Goal: Transaction & Acquisition: Purchase product/service

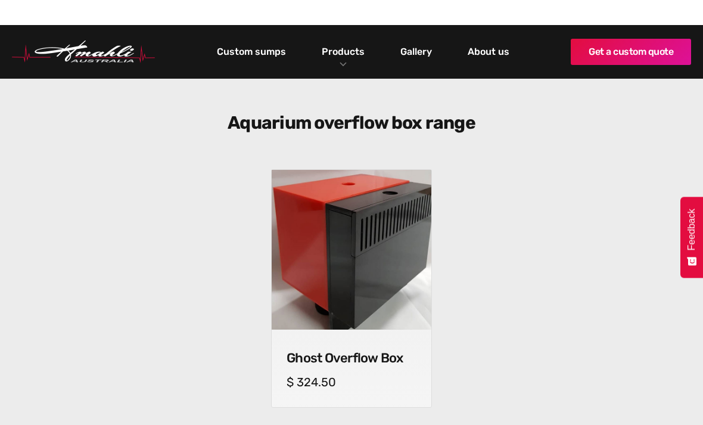
scroll to position [364, 0]
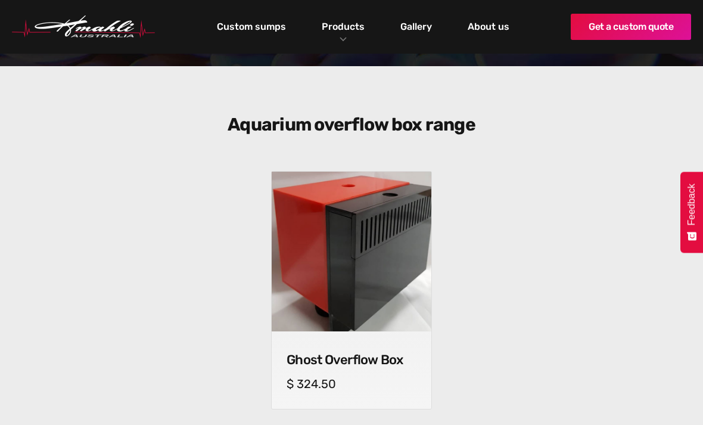
click at [291, 308] on img at bounding box center [352, 252] width 160 height 160
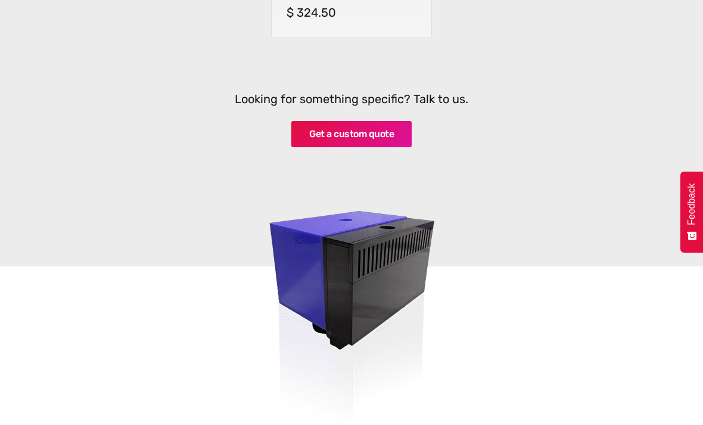
scroll to position [740, 0]
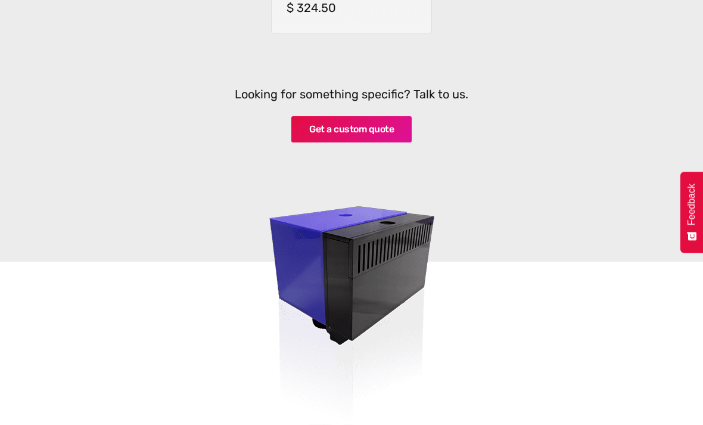
click at [408, 272] on img at bounding box center [352, 284] width 352 height 315
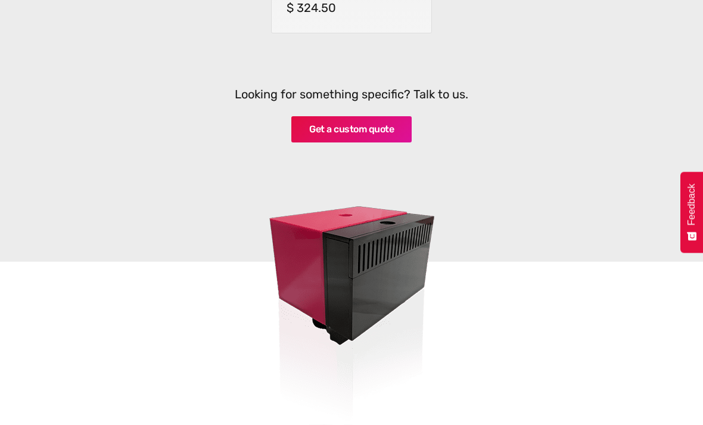
click at [397, 280] on img at bounding box center [352, 284] width 352 height 315
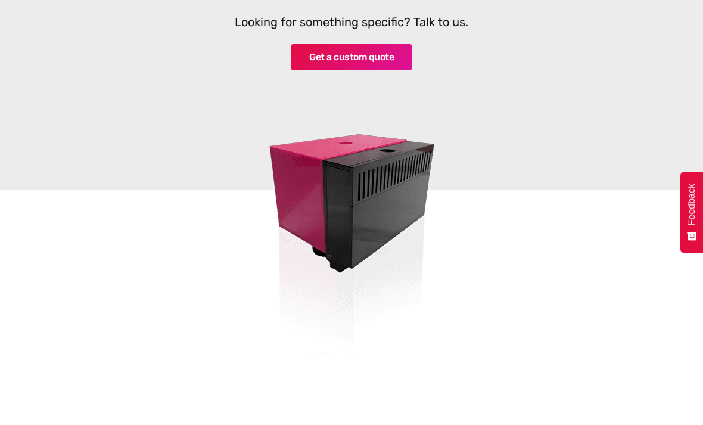
scroll to position [813, 0]
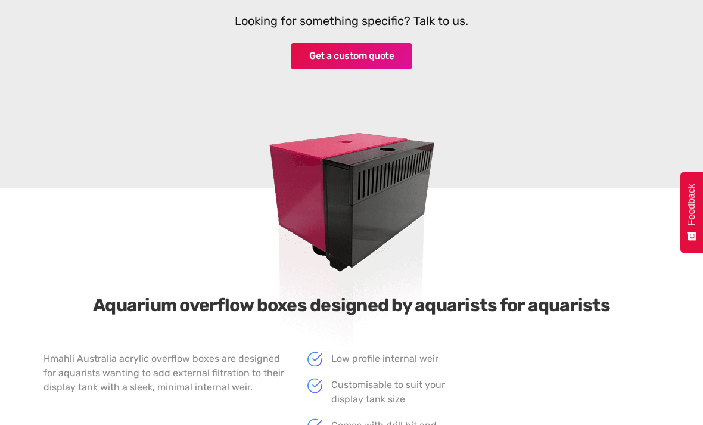
click at [404, 238] on img at bounding box center [352, 211] width 352 height 315
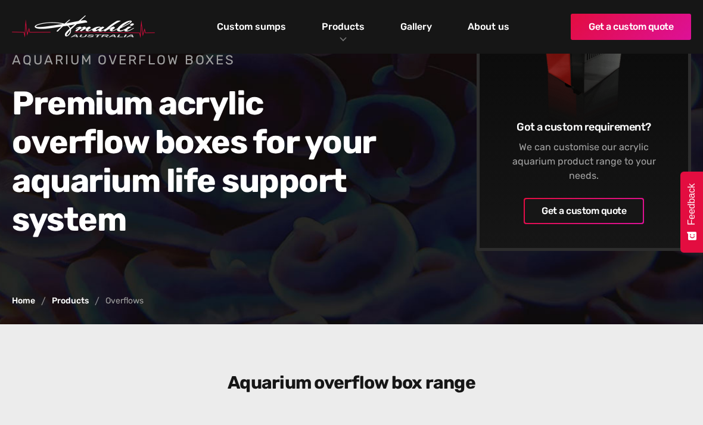
scroll to position [0, 0]
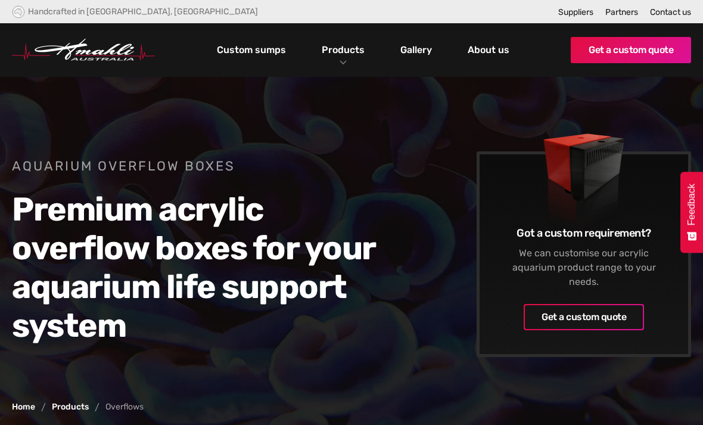
click at [340, 48] on link "Products" at bounding box center [343, 49] width 49 height 17
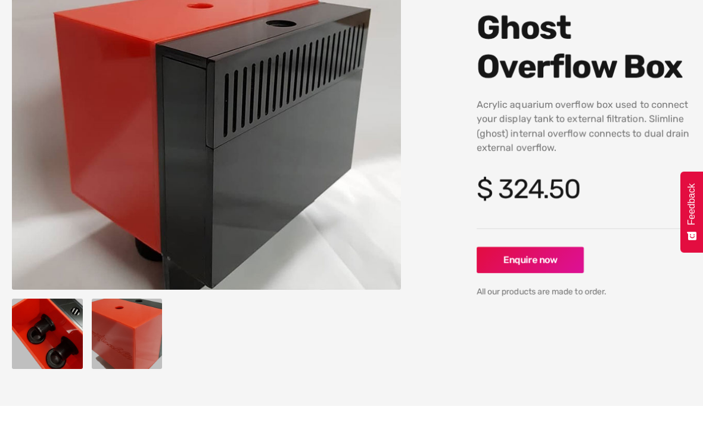
scroll to position [175, 0]
click at [110, 304] on img "open lightbox" at bounding box center [127, 333] width 71 height 71
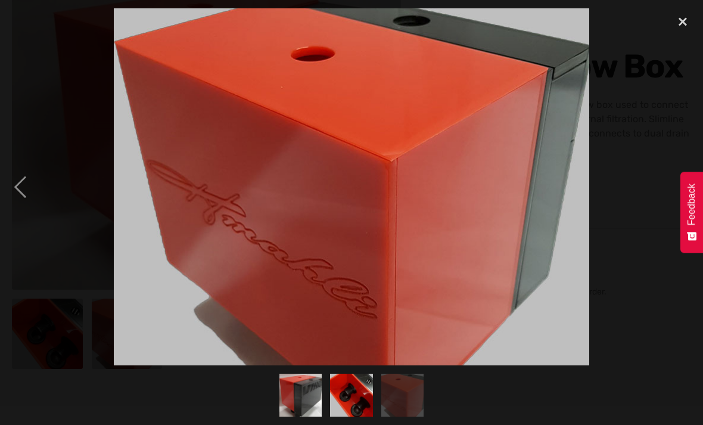
click at [15, 194] on div "previous image" at bounding box center [20, 186] width 41 height 357
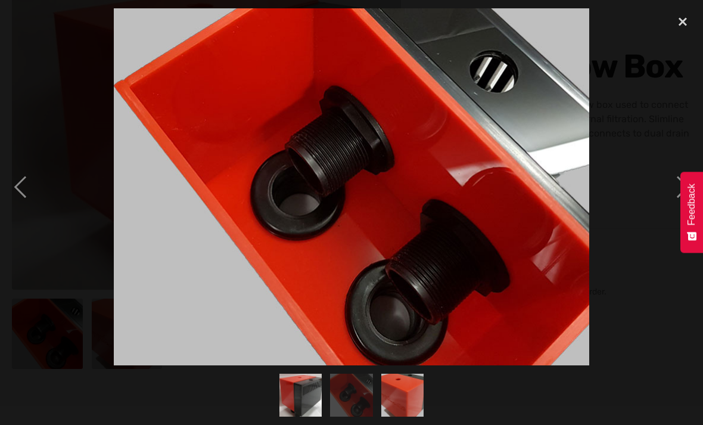
click at [676, 30] on div "close lightbox" at bounding box center [682, 21] width 41 height 26
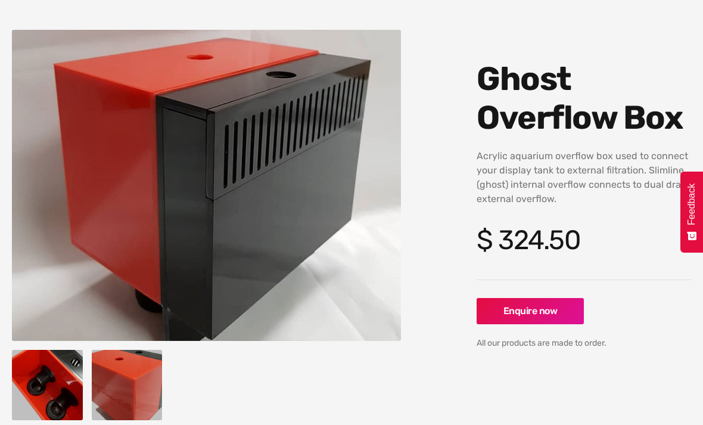
scroll to position [137, 0]
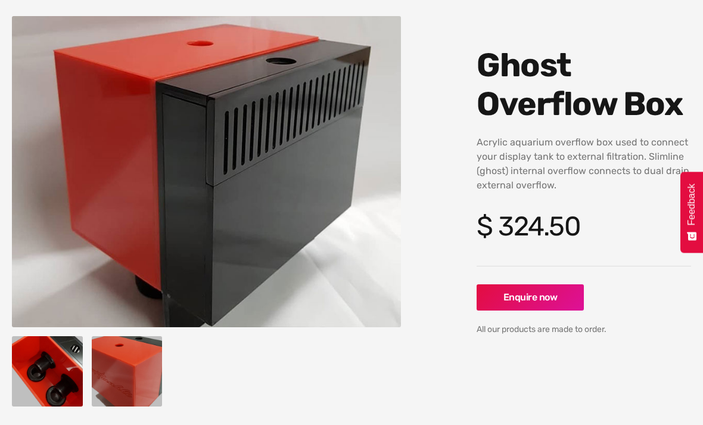
click at [120, 358] on img "open lightbox" at bounding box center [127, 371] width 71 height 71
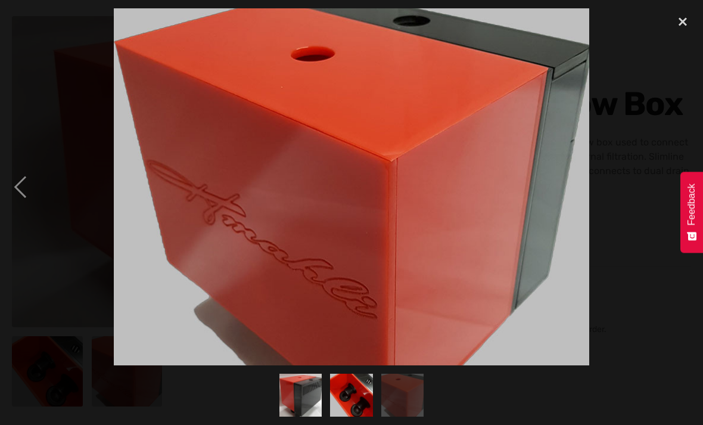
click at [689, 18] on div "close lightbox" at bounding box center [682, 21] width 41 height 26
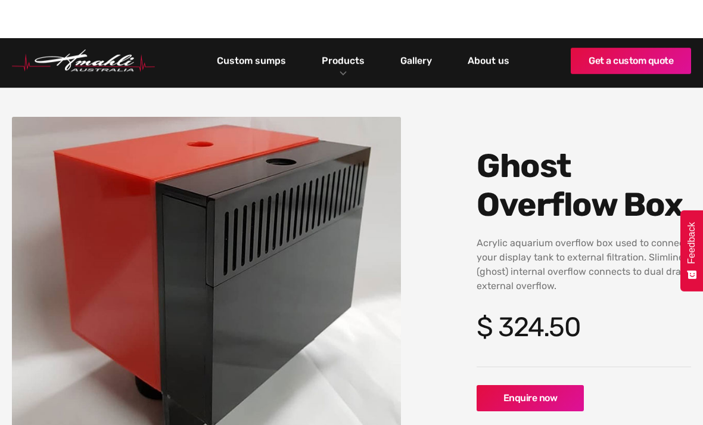
scroll to position [0, 0]
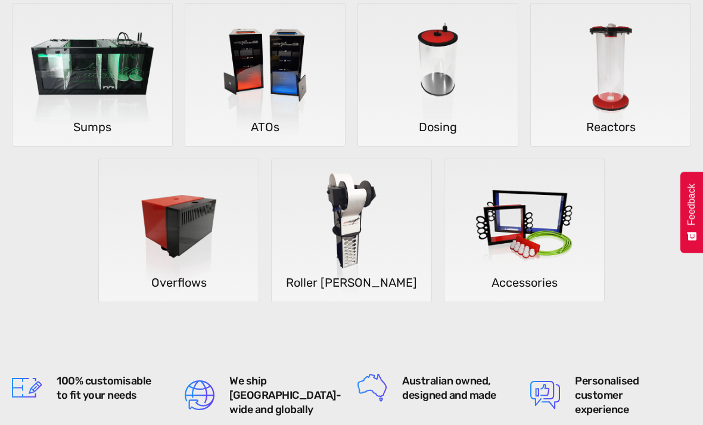
scroll to position [324, 0]
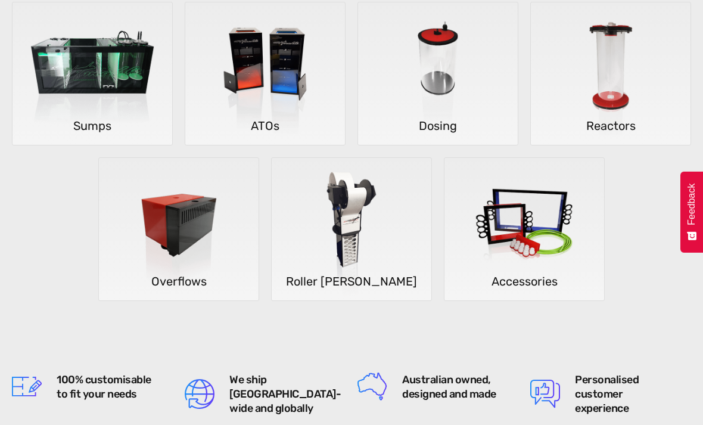
click at [160, 218] on img at bounding box center [179, 229] width 160 height 143
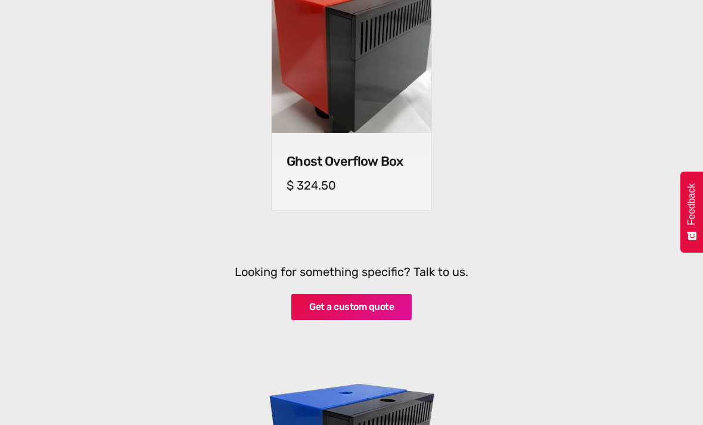
scroll to position [562, 0]
click at [287, 155] on h4 "Ghost Overflow Box" at bounding box center [352, 161] width 130 height 15
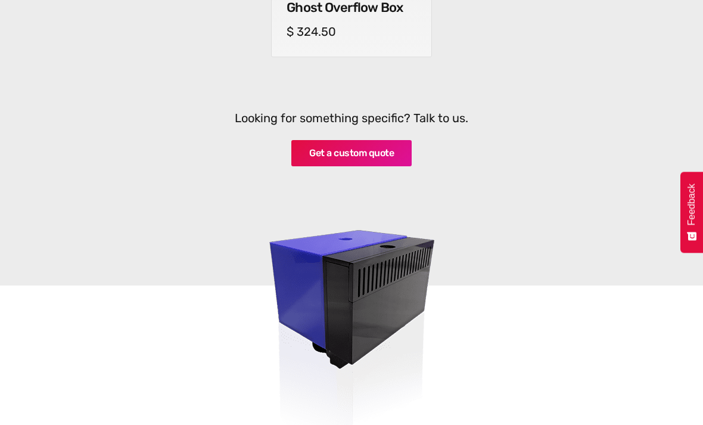
scroll to position [717, 0]
click at [302, 256] on img at bounding box center [352, 308] width 352 height 315
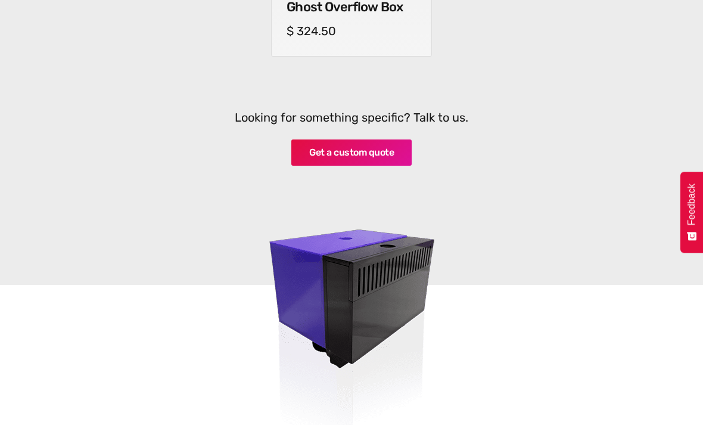
click at [281, 249] on img at bounding box center [352, 308] width 352 height 315
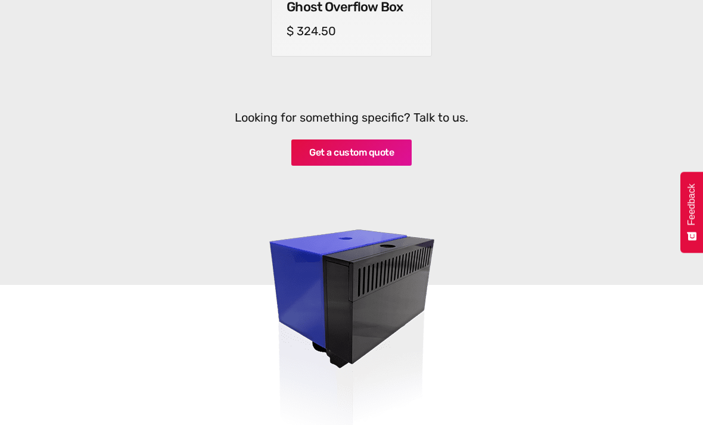
click at [279, 243] on img at bounding box center [352, 308] width 352 height 315
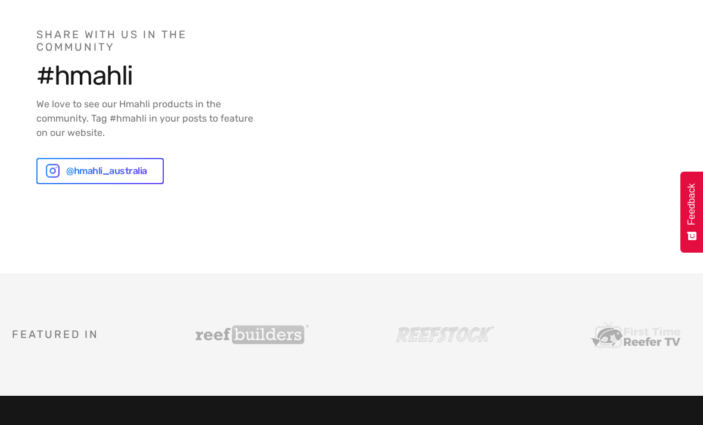
scroll to position [3394, 0]
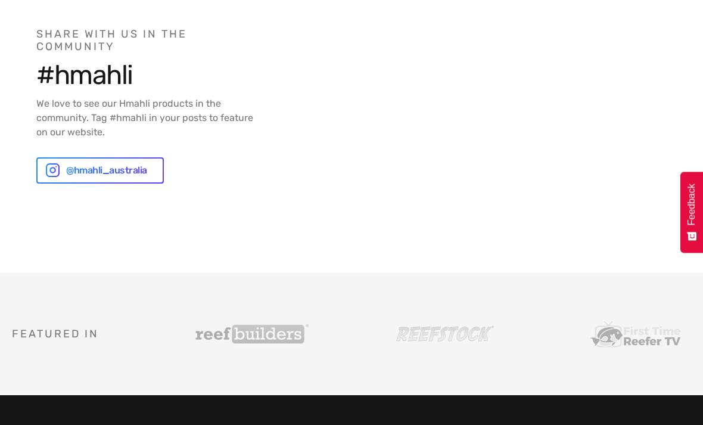
click at [51, 158] on div "@hmahli_australia" at bounding box center [100, 170] width 125 height 24
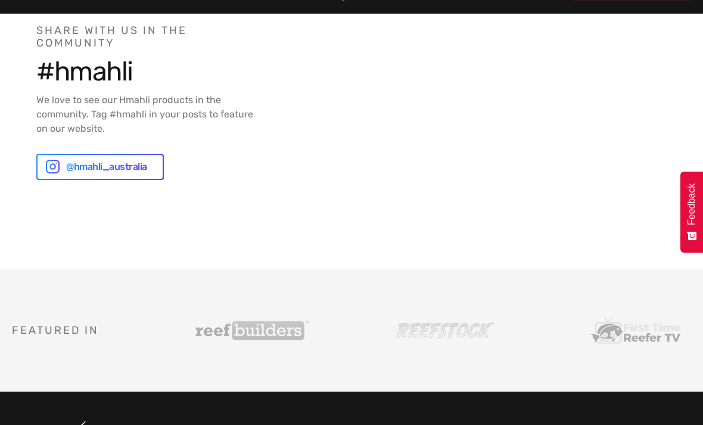
scroll to position [3456, 0]
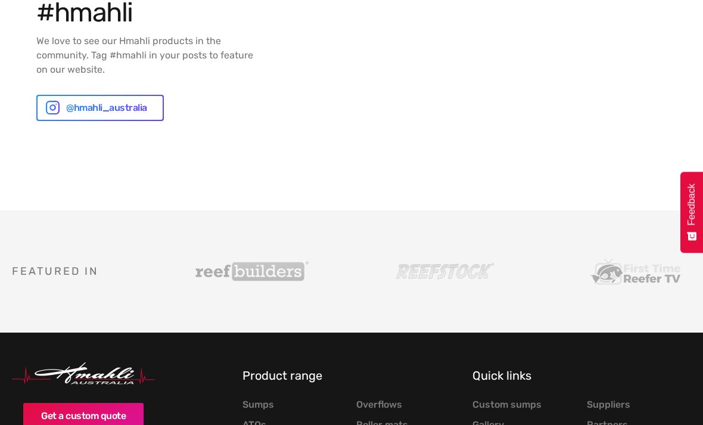
click at [393, 399] on link "Overflows" at bounding box center [379, 405] width 46 height 12
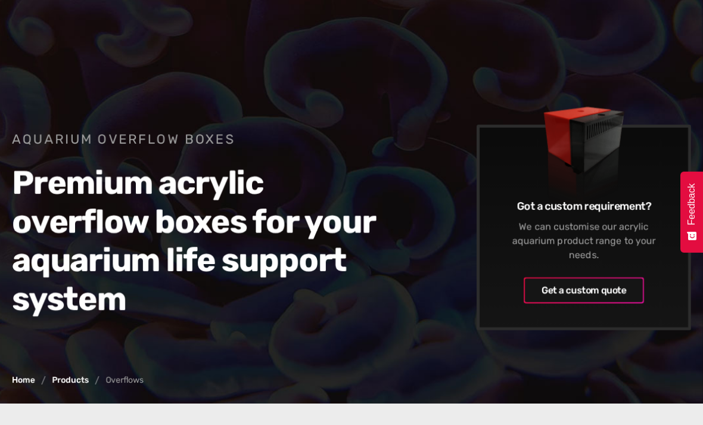
scroll to position [27, 0]
click at [623, 283] on div "Get a custom quote" at bounding box center [584, 290] width 85 height 14
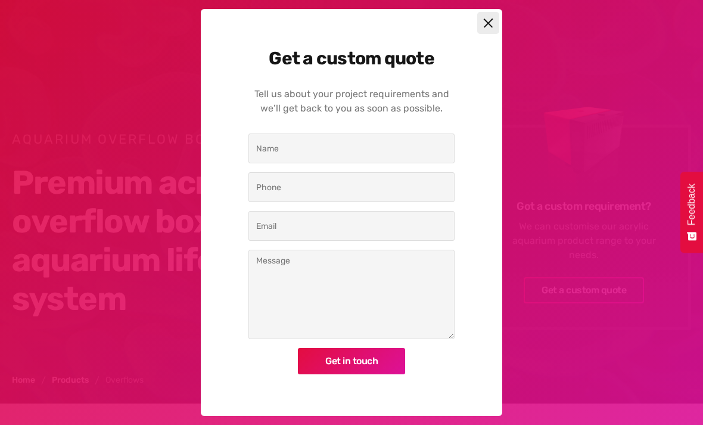
click at [494, 34] on div at bounding box center [488, 23] width 22 height 22
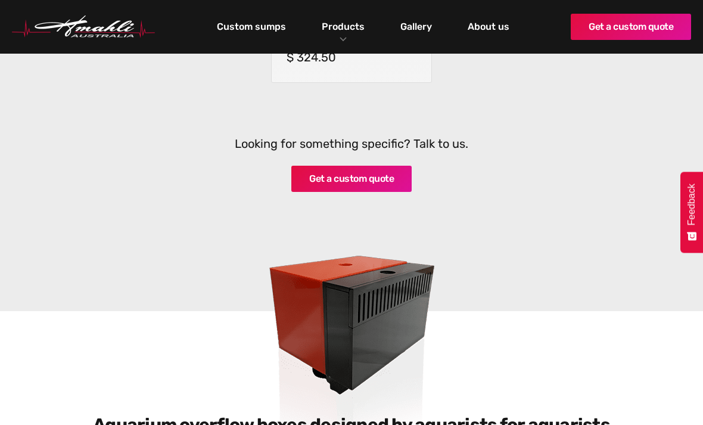
scroll to position [690, 0]
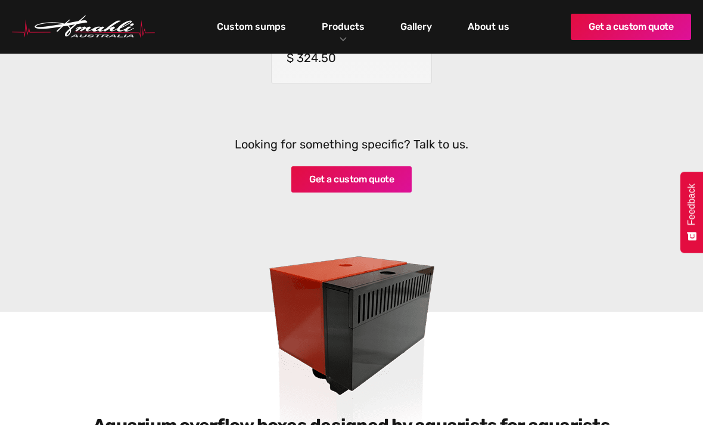
click at [312, 294] on img at bounding box center [352, 335] width 352 height 315
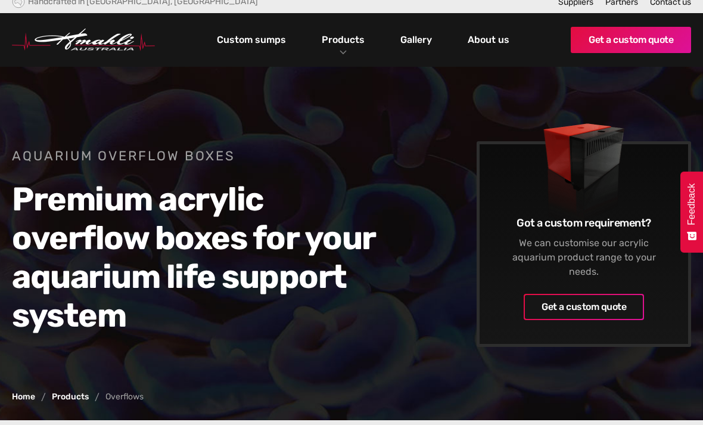
scroll to position [0, 0]
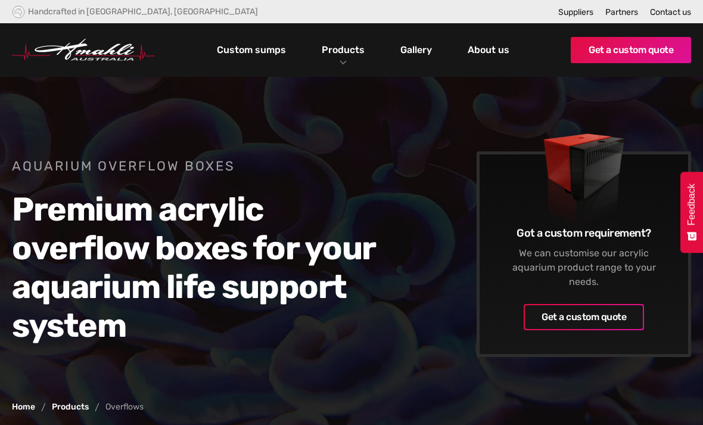
click at [417, 46] on link "Gallery" at bounding box center [416, 50] width 38 height 20
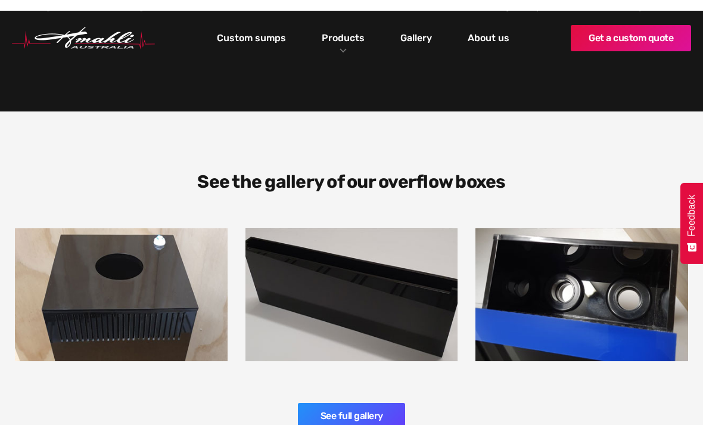
scroll to position [1706, 0]
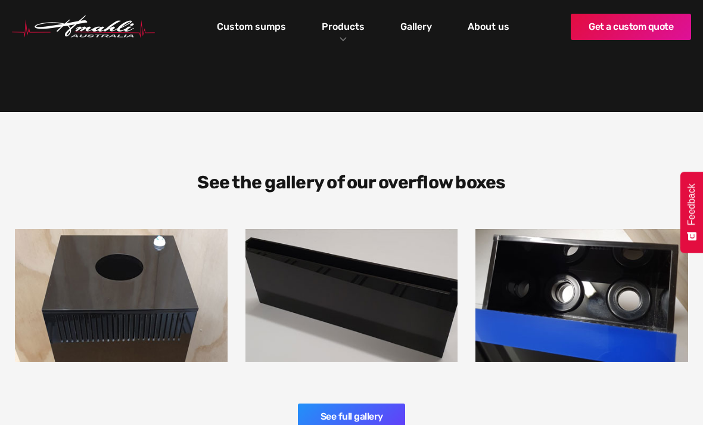
click at [384, 403] on link "See full gallery" at bounding box center [351, 416] width 107 height 26
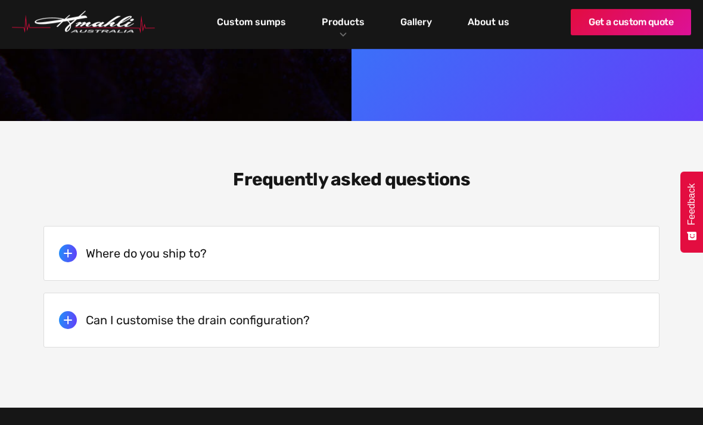
scroll to position [2415, 0]
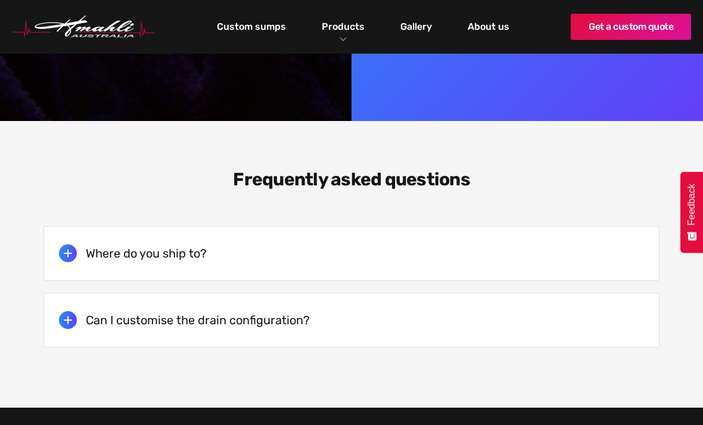
click at [89, 235] on div "Where do you ship to?" at bounding box center [351, 253] width 585 height 36
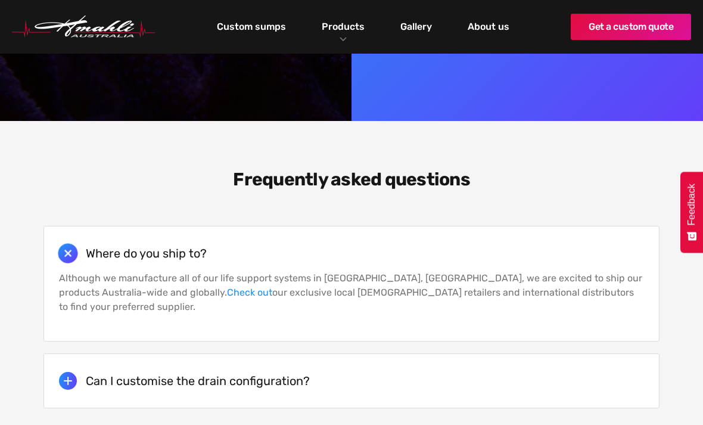
click at [227, 287] on link "Check out" at bounding box center [249, 292] width 45 height 11
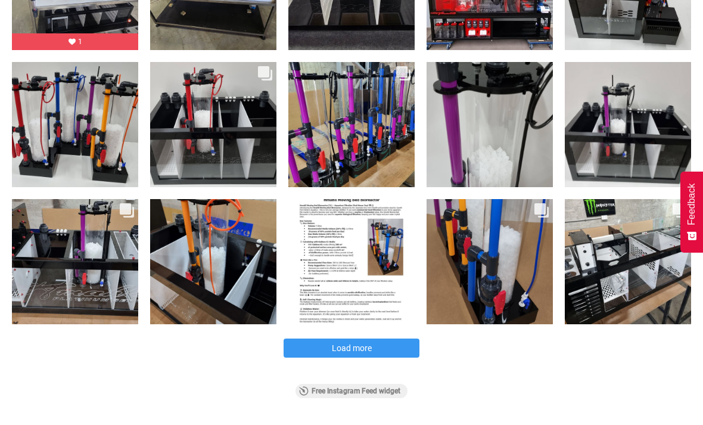
scroll to position [488, 0]
click at [315, 352] on button "Load more" at bounding box center [352, 347] width 136 height 19
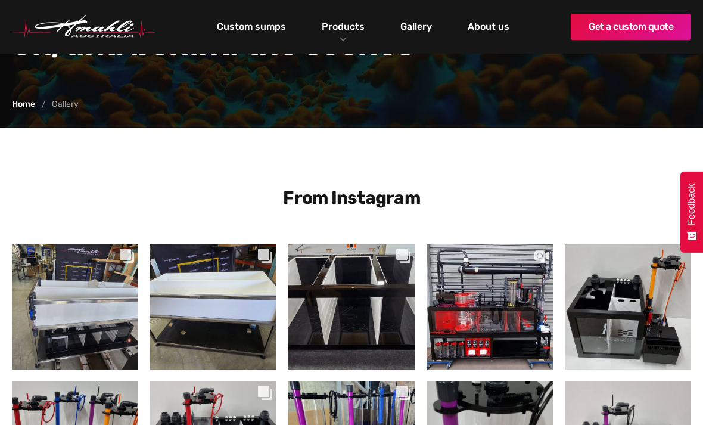
scroll to position [0, 0]
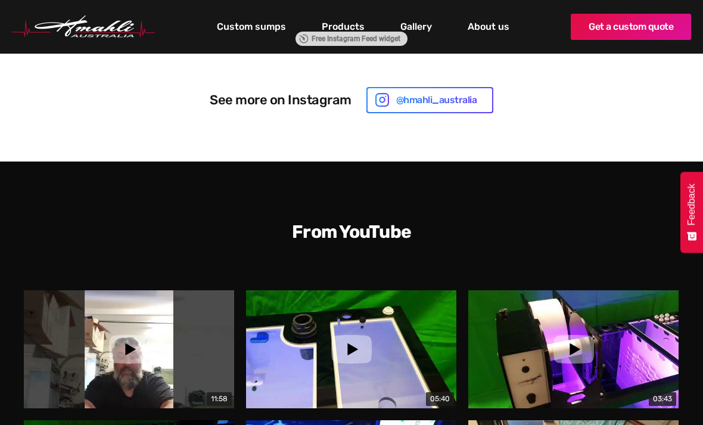
scroll to position [839, 0]
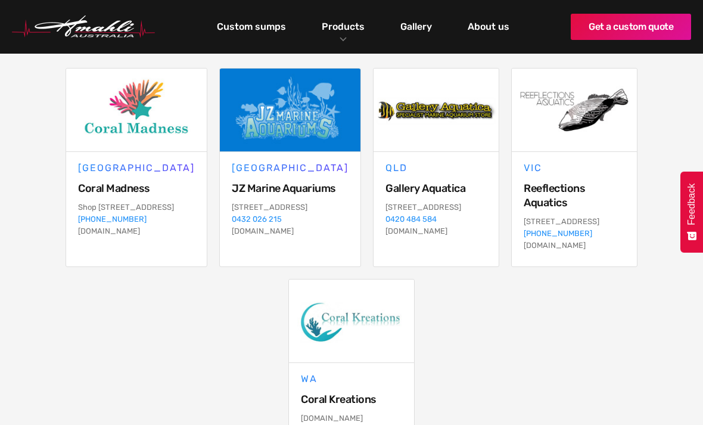
scroll to position [331, 0]
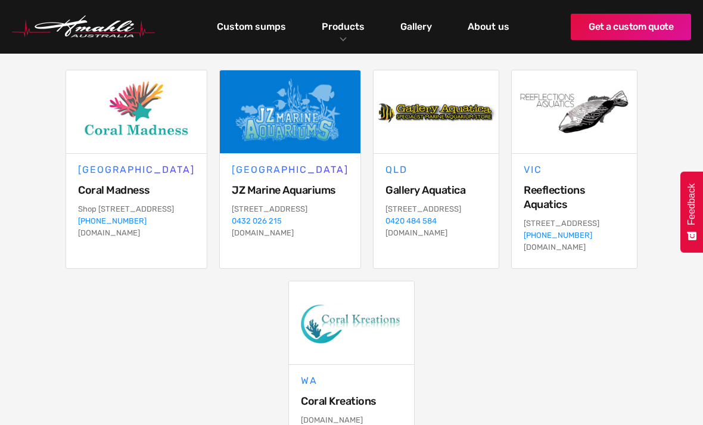
click at [438, 175] on h4 "QLD" at bounding box center [435, 170] width 101 height 14
click at [436, 112] on img at bounding box center [436, 112] width 125 height 83
click at [445, 237] on p "[STREET_ADDRESS] 0420 484 584 [DOMAIN_NAME]" at bounding box center [435, 222] width 101 height 36
click at [427, 193] on h4 "Gallery Aquatica" at bounding box center [435, 190] width 101 height 14
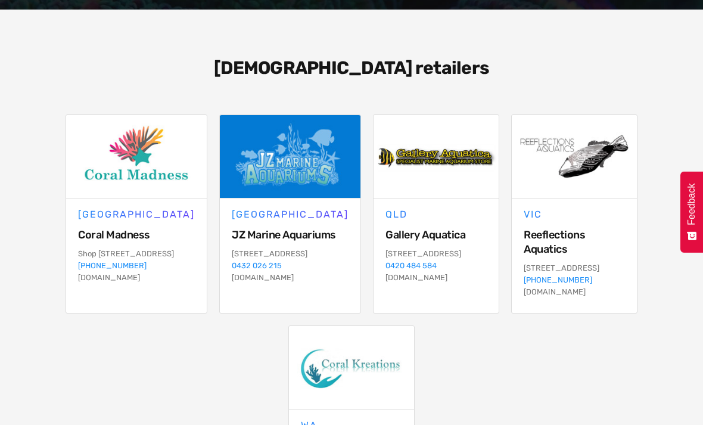
scroll to position [287, 0]
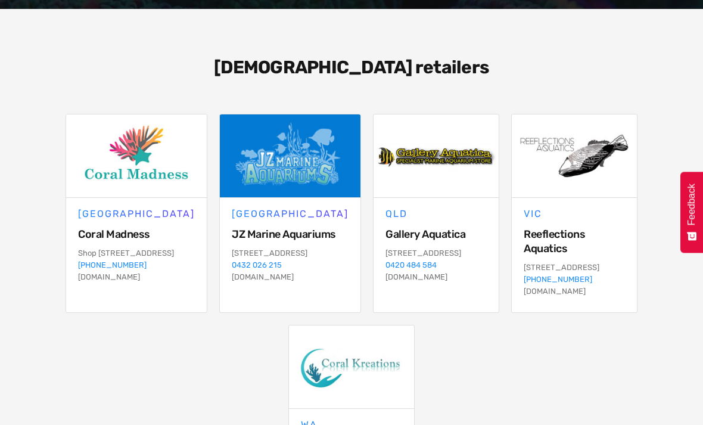
click at [560, 161] on img at bounding box center [574, 155] width 125 height 83
click at [564, 141] on img at bounding box center [574, 155] width 125 height 83
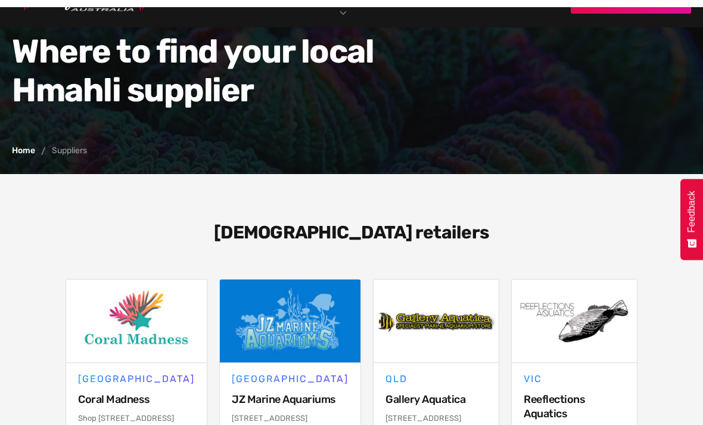
scroll to position [0, 0]
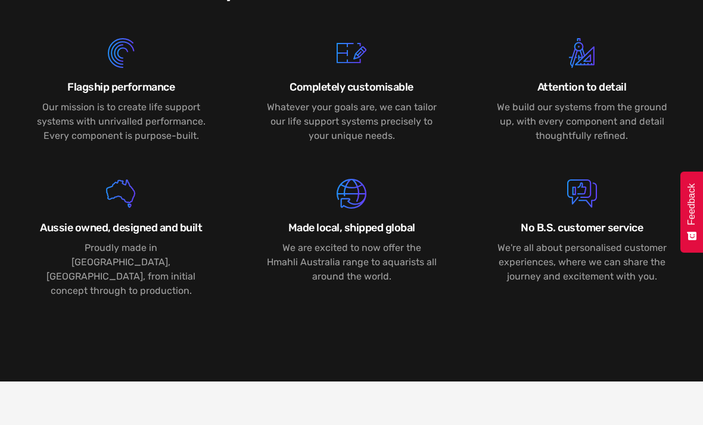
scroll to position [1436, 0]
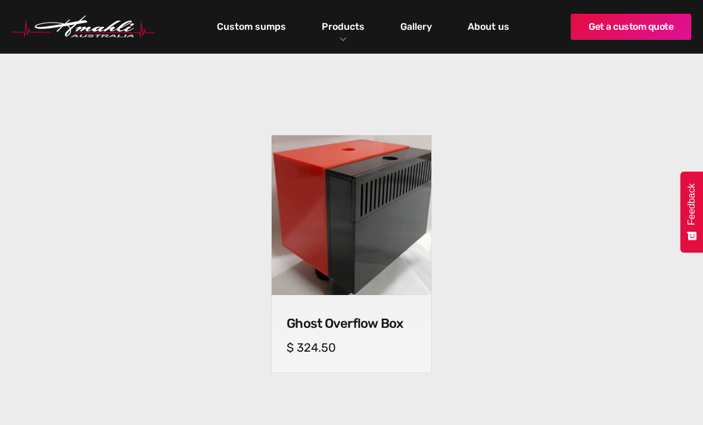
scroll to position [388, 0]
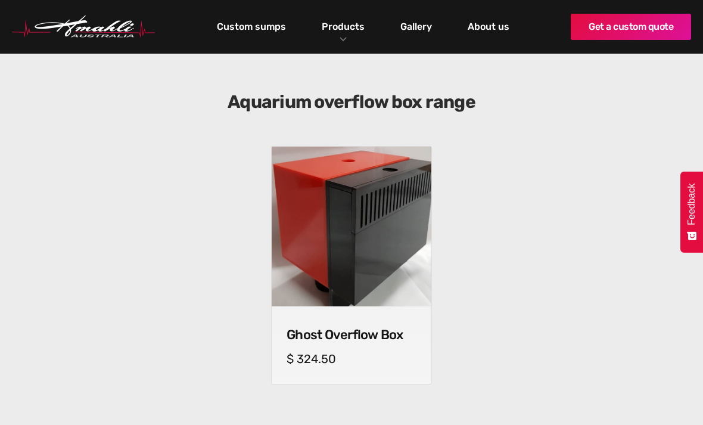
click at [309, 223] on img at bounding box center [352, 227] width 160 height 160
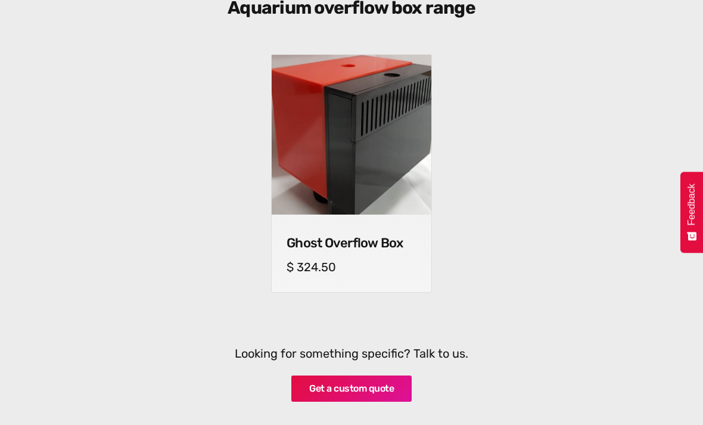
scroll to position [483, 0]
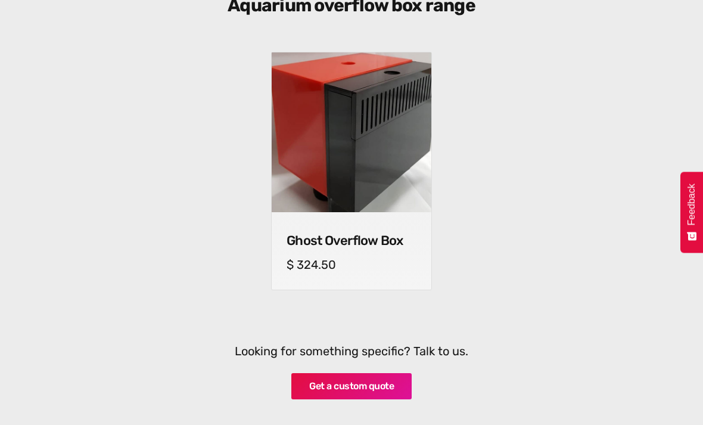
click at [319, 189] on img at bounding box center [351, 131] width 167 height 167
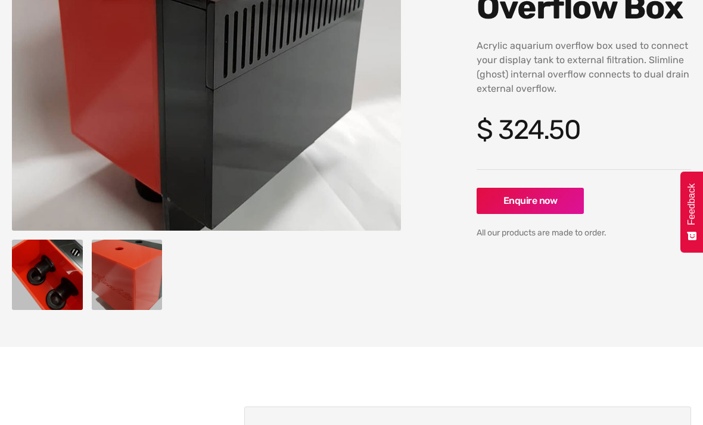
scroll to position [237, 0]
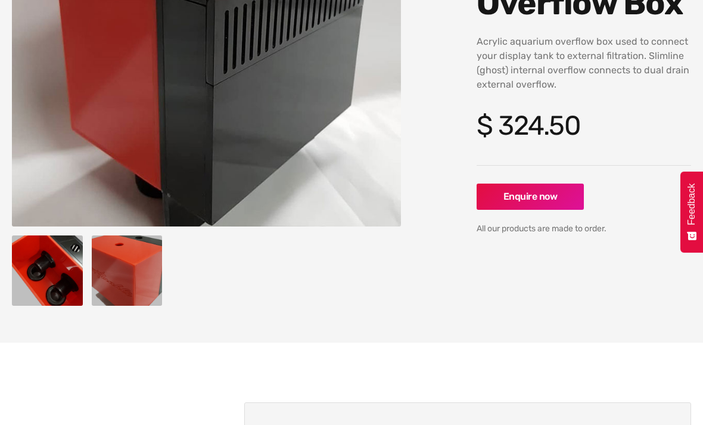
click at [131, 262] on img "open lightbox" at bounding box center [127, 271] width 71 height 71
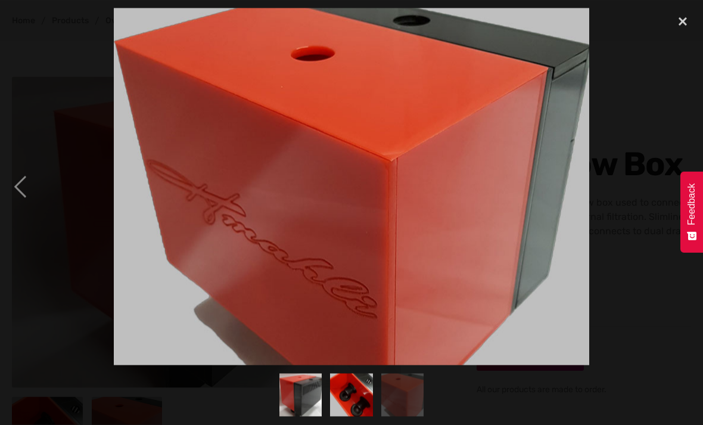
click at [680, 26] on div "close lightbox" at bounding box center [682, 21] width 41 height 26
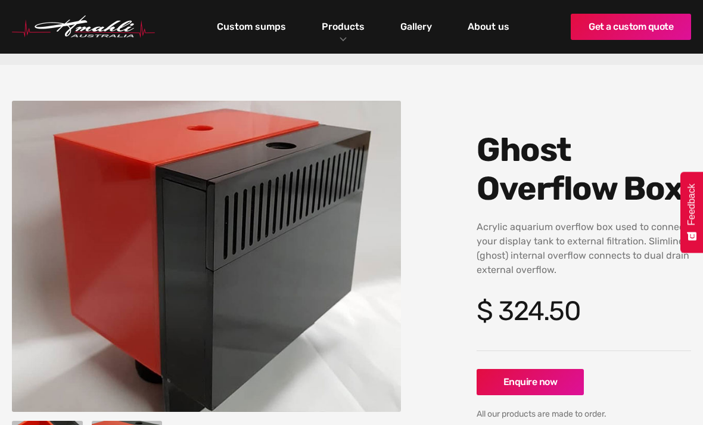
scroll to position [52, 0]
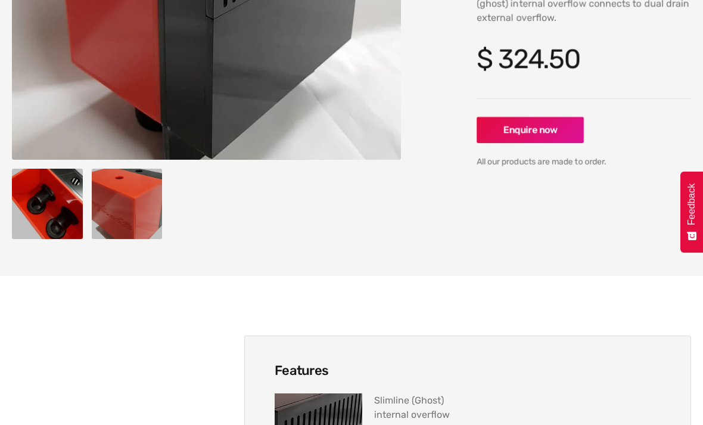
scroll to position [304, 0]
click at [54, 195] on img "open lightbox" at bounding box center [47, 204] width 71 height 71
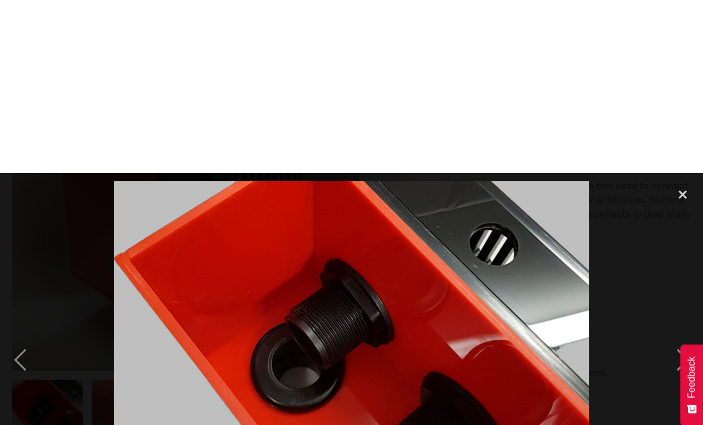
scroll to position [0, 0]
